Goal: Information Seeking & Learning: Learn about a topic

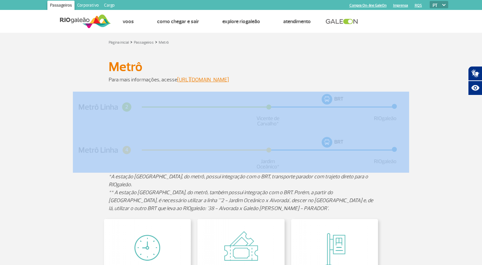
drag, startPoint x: 82, startPoint y: 106, endPoint x: 284, endPoint y: 106, distance: 202.5
click at [284, 106] on div at bounding box center [241, 132] width 378 height 81
click at [417, 116] on div at bounding box center [241, 132] width 378 height 81
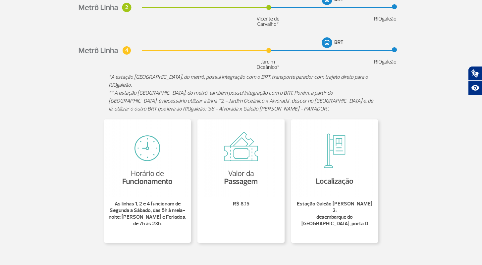
scroll to position [108, 0]
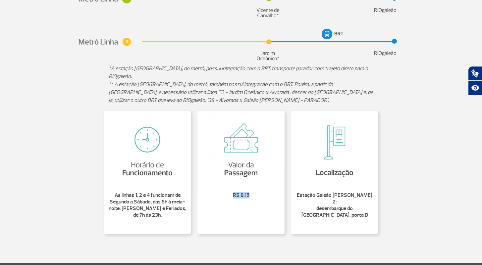
drag, startPoint x: 252, startPoint y: 196, endPoint x: 228, endPoint y: 195, distance: 23.9
click at [228, 195] on p "R$ 8,15" at bounding box center [240, 195] width 79 height 7
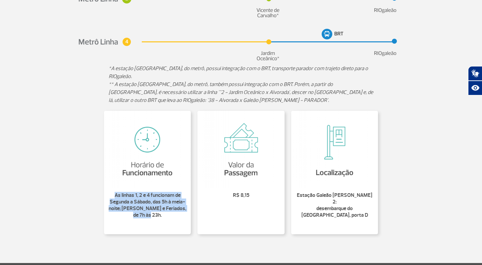
drag, startPoint x: 112, startPoint y: 197, endPoint x: 185, endPoint y: 215, distance: 75.0
click at [185, 215] on p "As linhas 1, 2 e 4 funcionam de Segunda a Sábado, das 5h à meia-noite; [PERSON_…" at bounding box center [147, 205] width 79 height 27
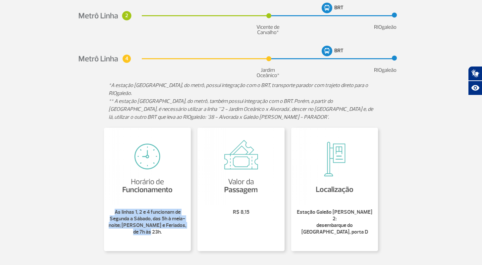
scroll to position [83, 0]
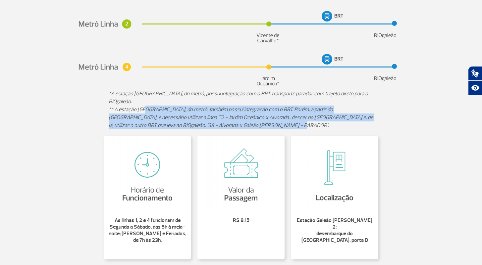
drag, startPoint x: 144, startPoint y: 110, endPoint x: 273, endPoint y: 126, distance: 130.3
click at [273, 126] on p "** A estação [GEOGRAPHIC_DATA], do metrô, também possui integração com o BRT. P…" at bounding box center [241, 118] width 265 height 24
click at [190, 127] on em "** A estação [GEOGRAPHIC_DATA], do metrô, também possui integração com o BRT. P…" at bounding box center [241, 117] width 264 height 23
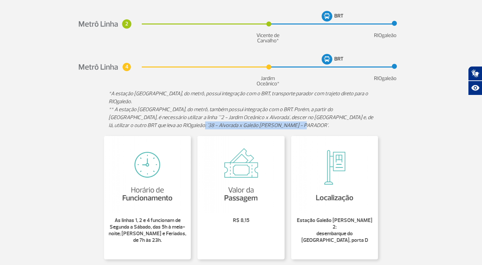
drag, startPoint x: 154, startPoint y: 126, endPoint x: 263, endPoint y: 127, distance: 109.0
click at [263, 127] on p "** A estação [GEOGRAPHIC_DATA], do metrô, também possui integração com o BRT. P…" at bounding box center [241, 118] width 265 height 24
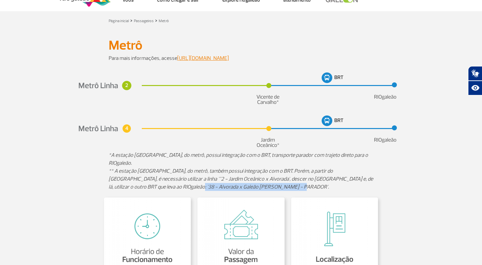
scroll to position [13, 0]
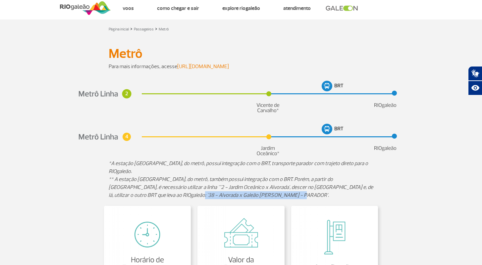
click at [202, 64] on link "[URL][DOMAIN_NAME]" at bounding box center [203, 66] width 52 height 7
